Goal: Transaction & Acquisition: Purchase product/service

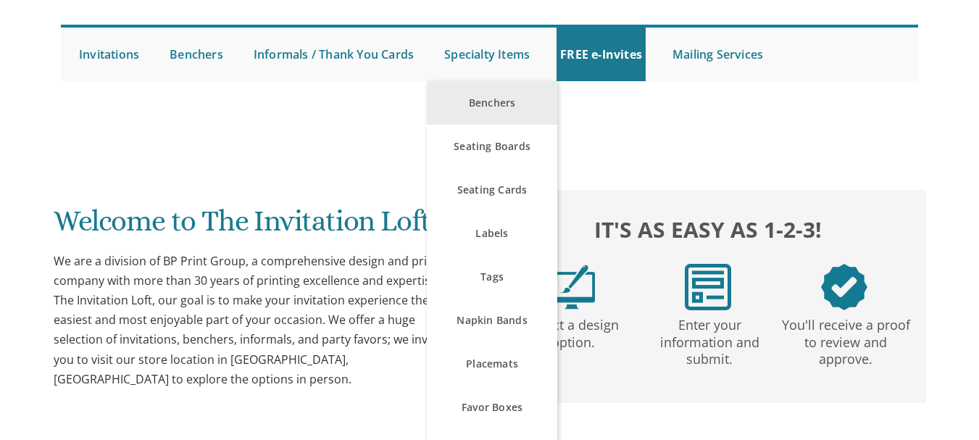
scroll to position [145, 0]
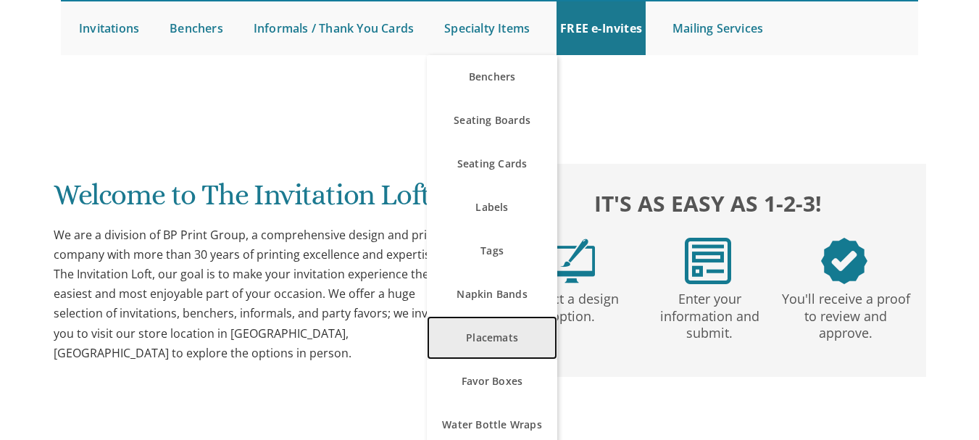
click at [513, 340] on link "Placemats" at bounding box center [492, 337] width 130 height 43
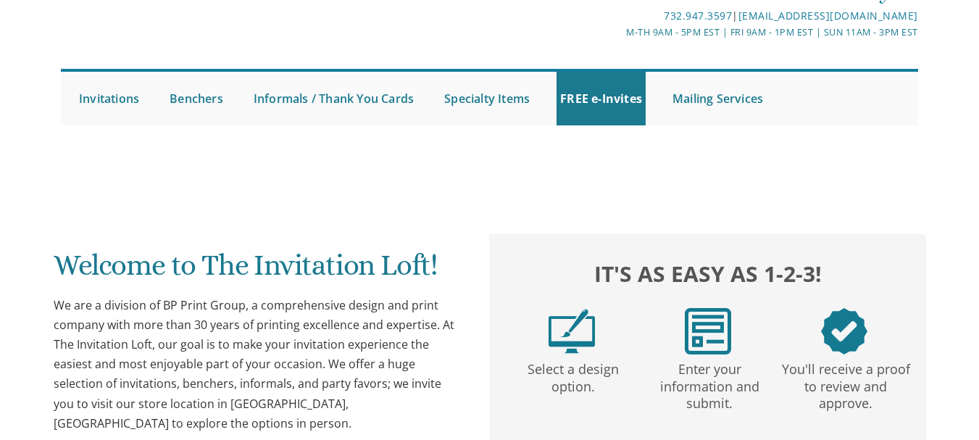
scroll to position [0, 0]
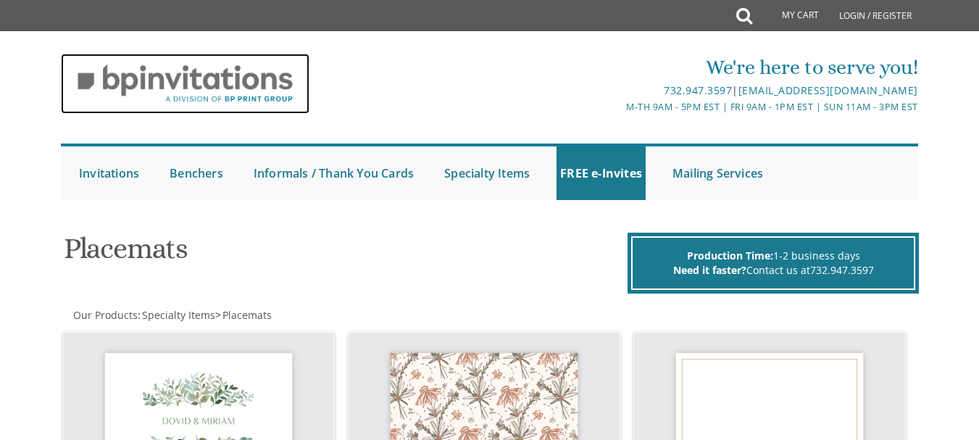
click at [212, 76] on img at bounding box center [185, 84] width 249 height 60
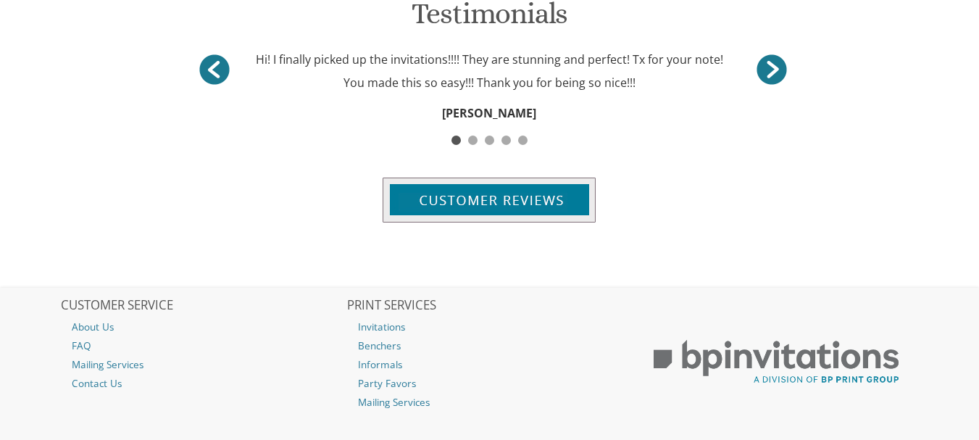
scroll to position [1956, 0]
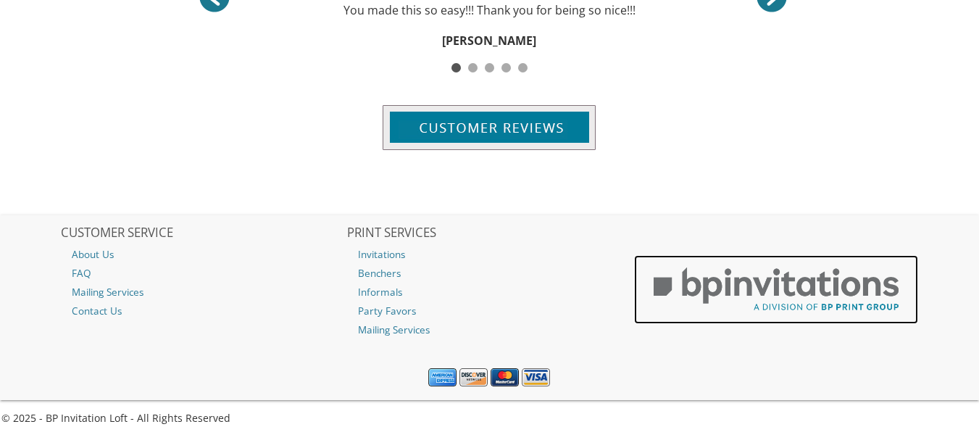
click at [856, 301] on img at bounding box center [776, 289] width 284 height 69
